Goal: Information Seeking & Learning: Learn about a topic

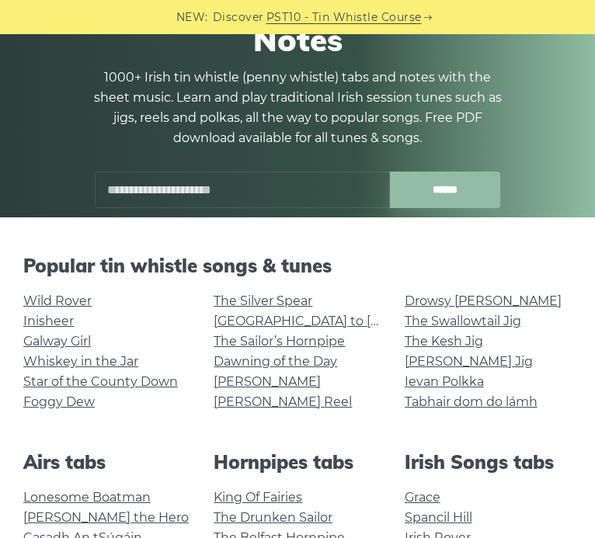
scroll to position [139, 0]
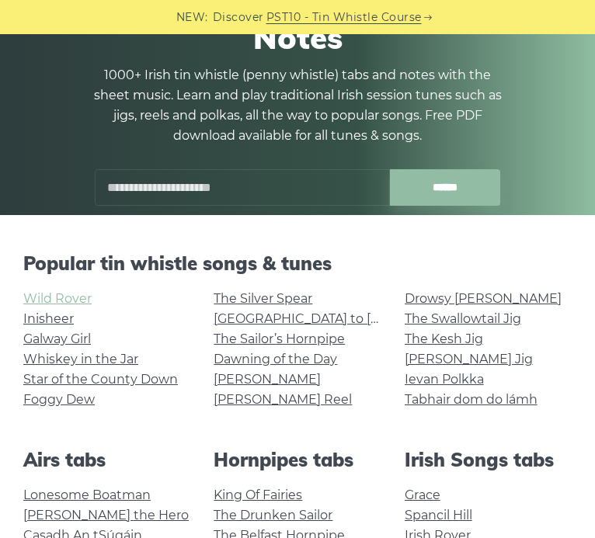
click at [79, 301] on link "Wild Rover" at bounding box center [57, 298] width 68 height 15
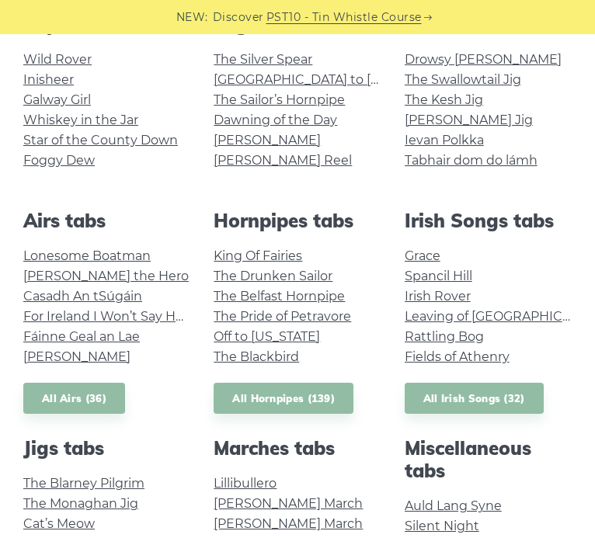
scroll to position [379, 0]
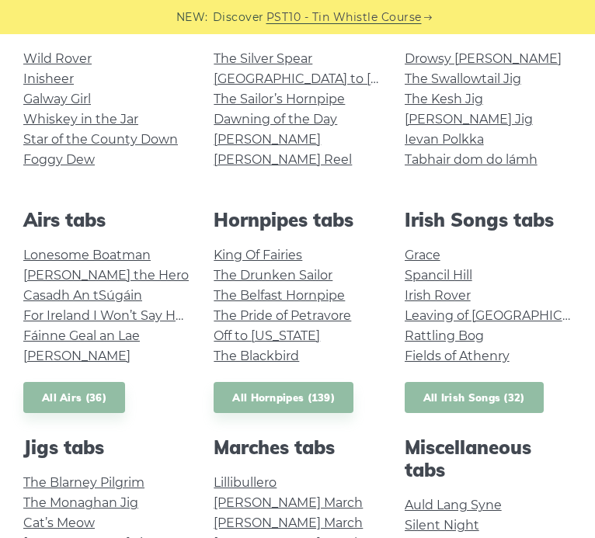
click at [443, 391] on link "All Irish Songs (32)" at bounding box center [473, 398] width 139 height 32
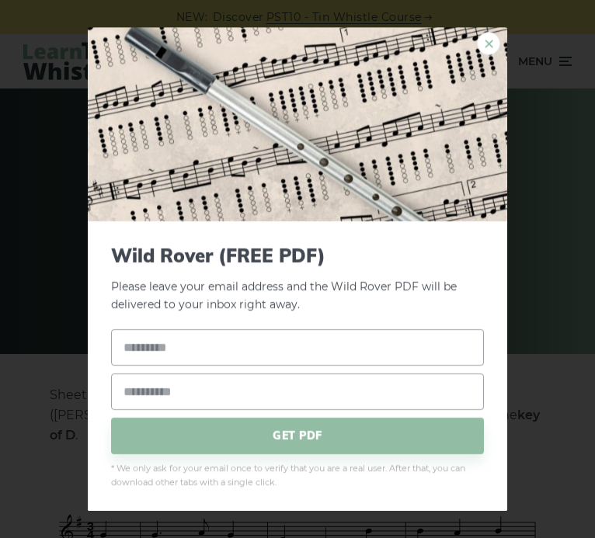
click at [486, 42] on link "×" at bounding box center [488, 43] width 23 height 23
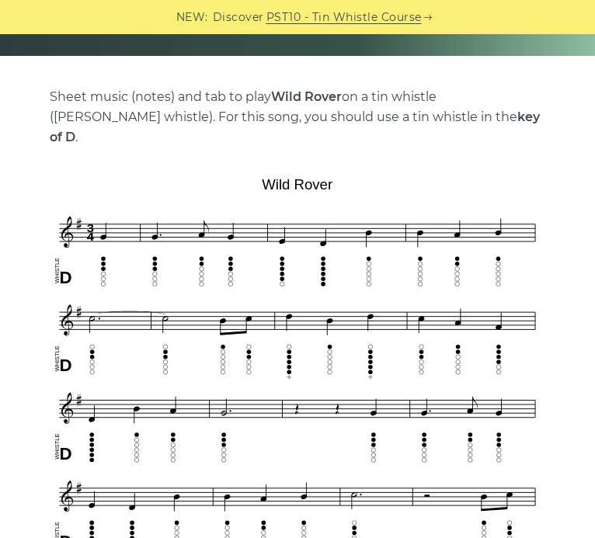
scroll to position [341, 0]
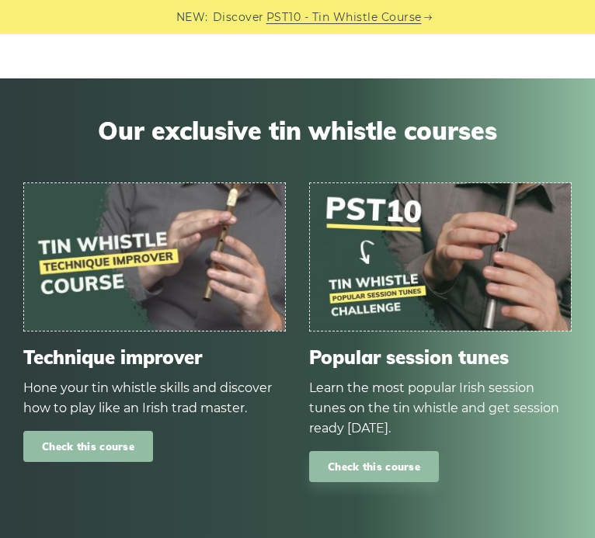
scroll to position [898, 0]
